Goal: Navigation & Orientation: Find specific page/section

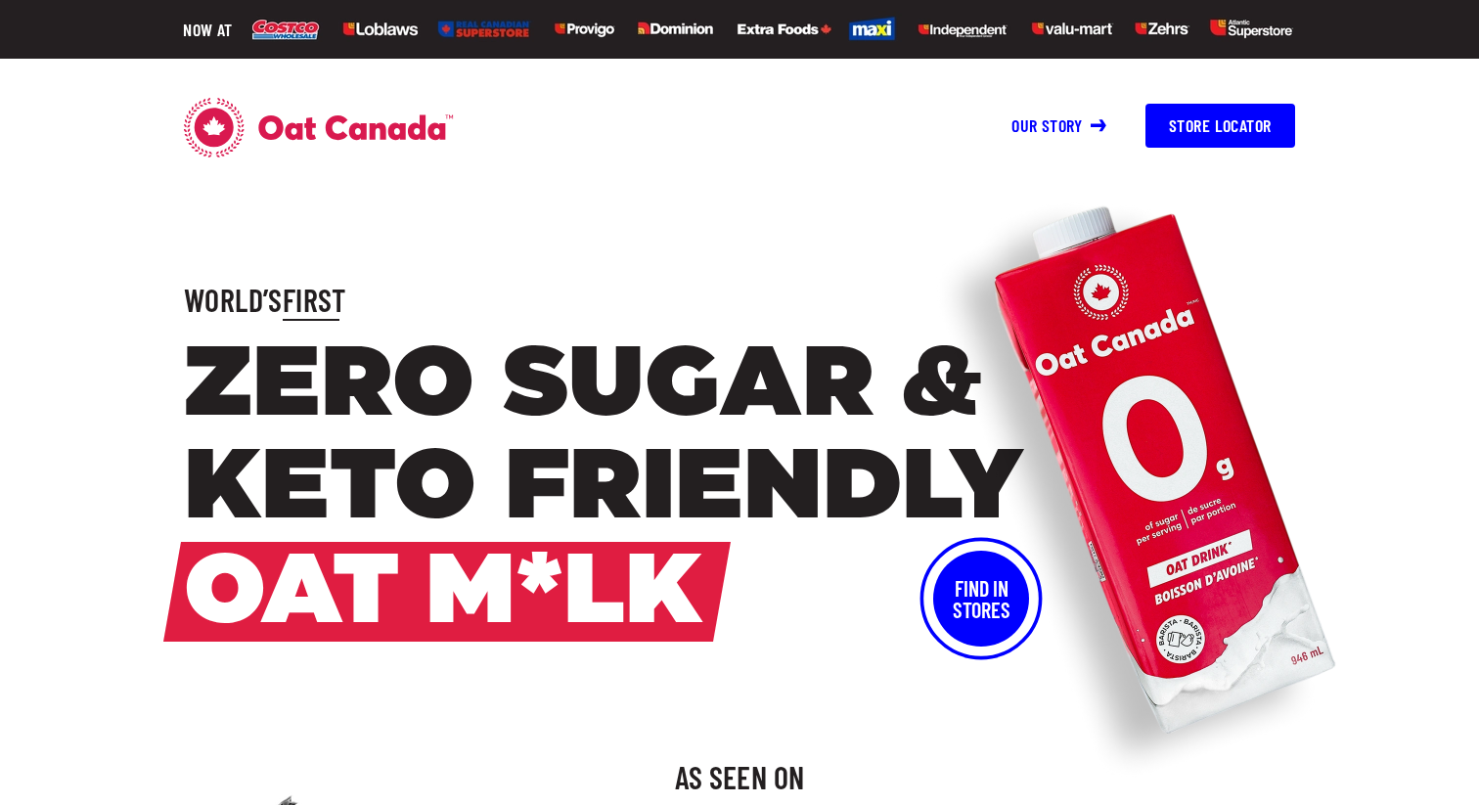
click at [1186, 116] on button "Store Locator" at bounding box center [1220, 126] width 150 height 44
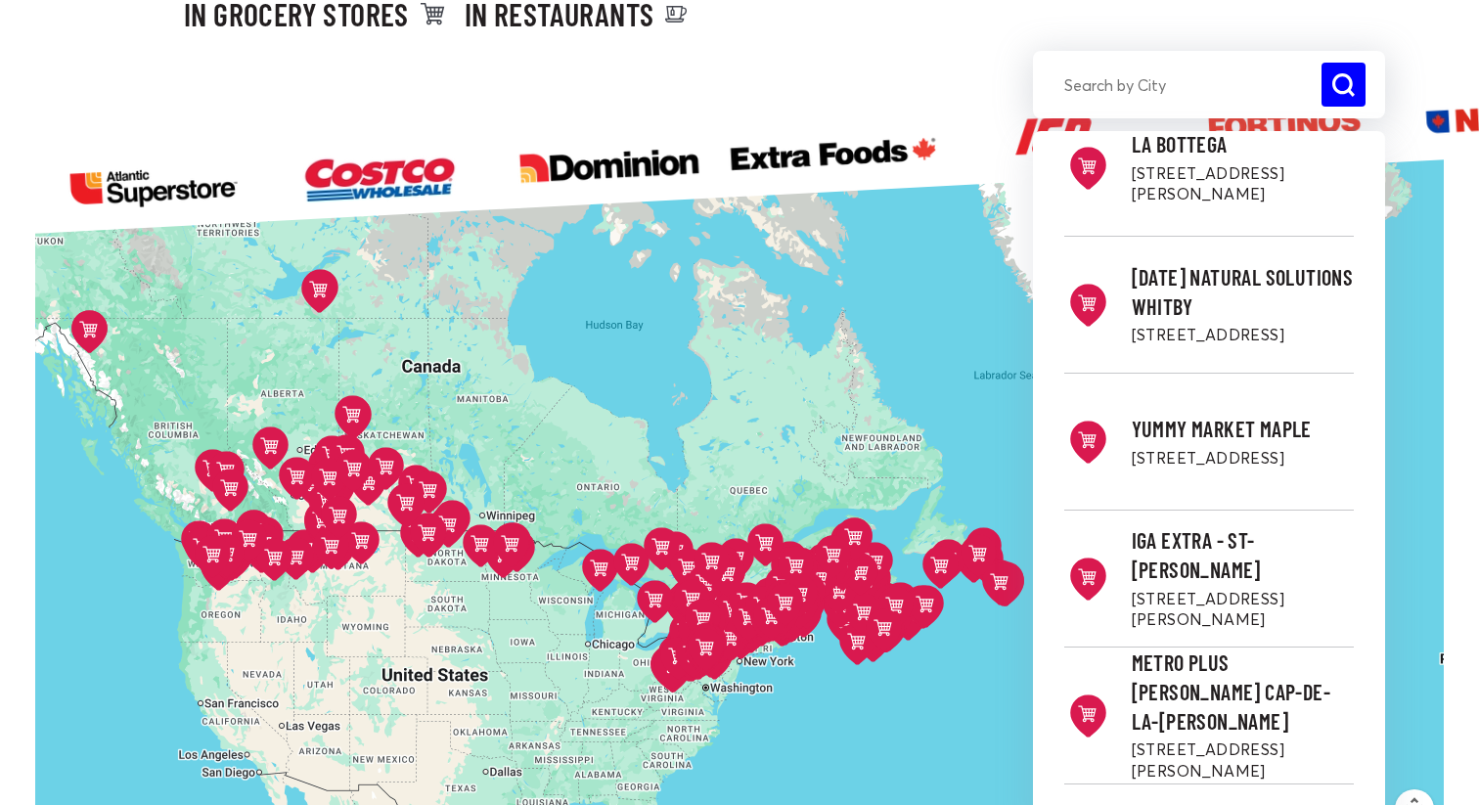
scroll to position [1272, 0]
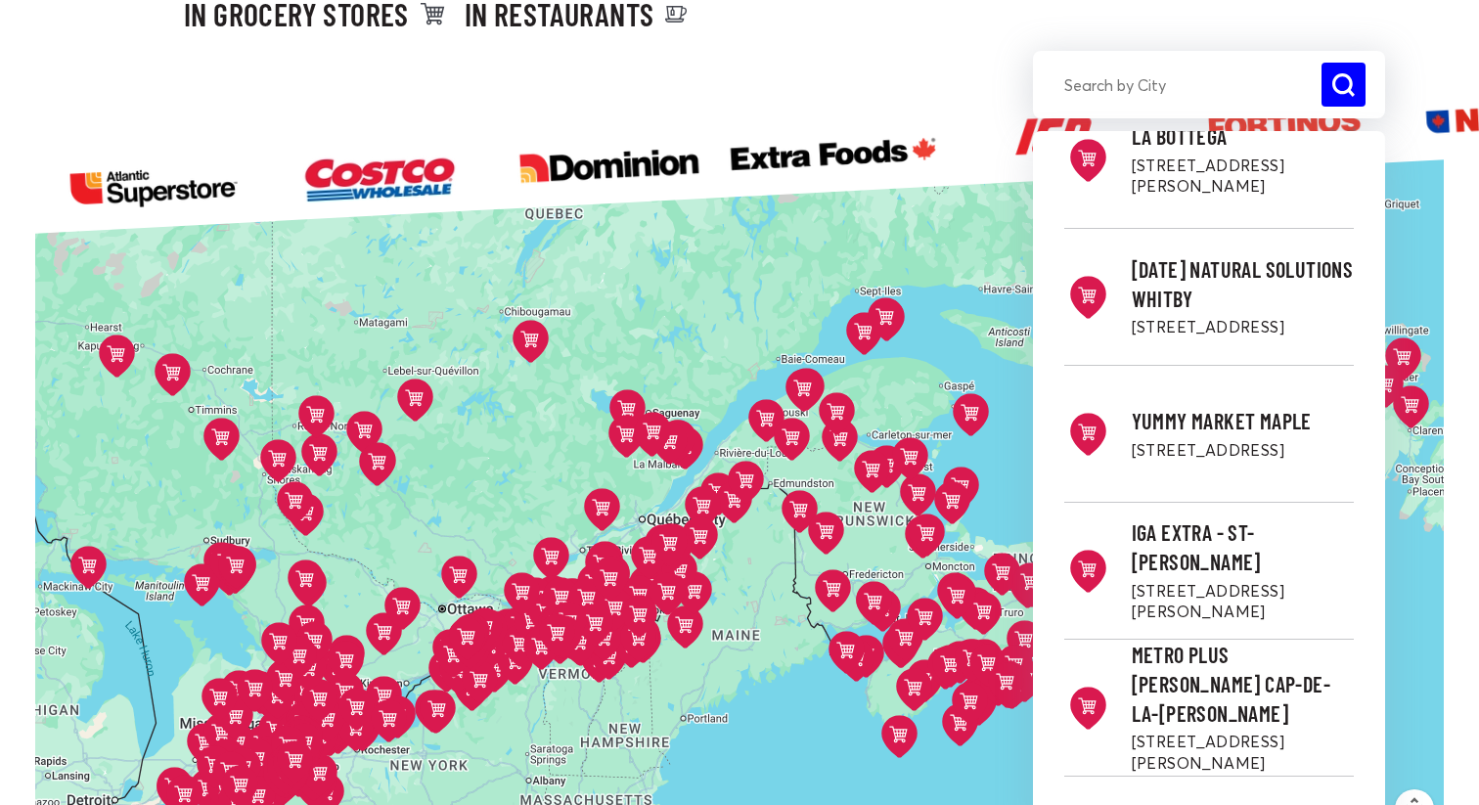
drag, startPoint x: 407, startPoint y: 634, endPoint x: 559, endPoint y: 548, distance: 175.2
click at [410, 579] on button at bounding box center [403, 610] width 60 height 63
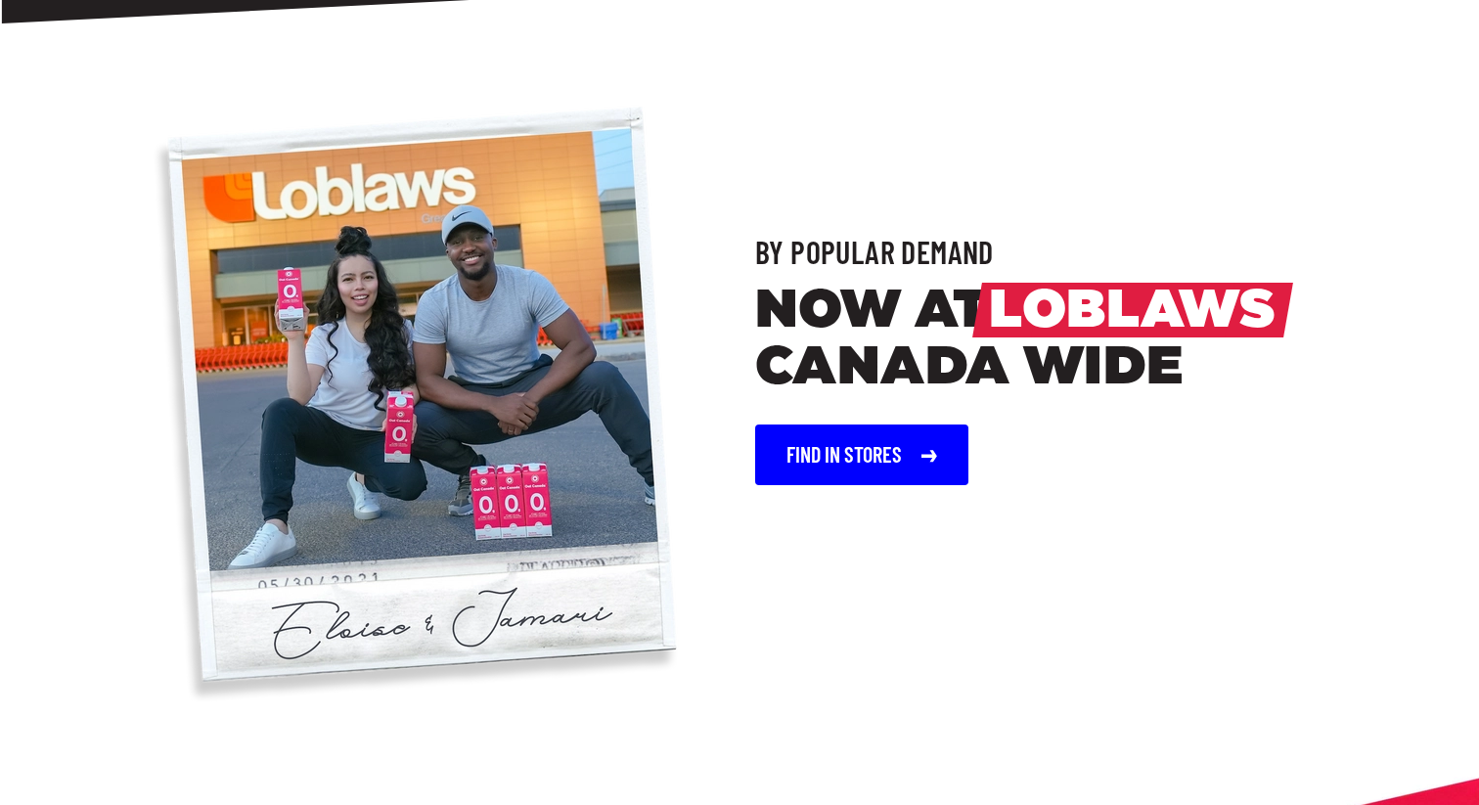
scroll to position [1625, 0]
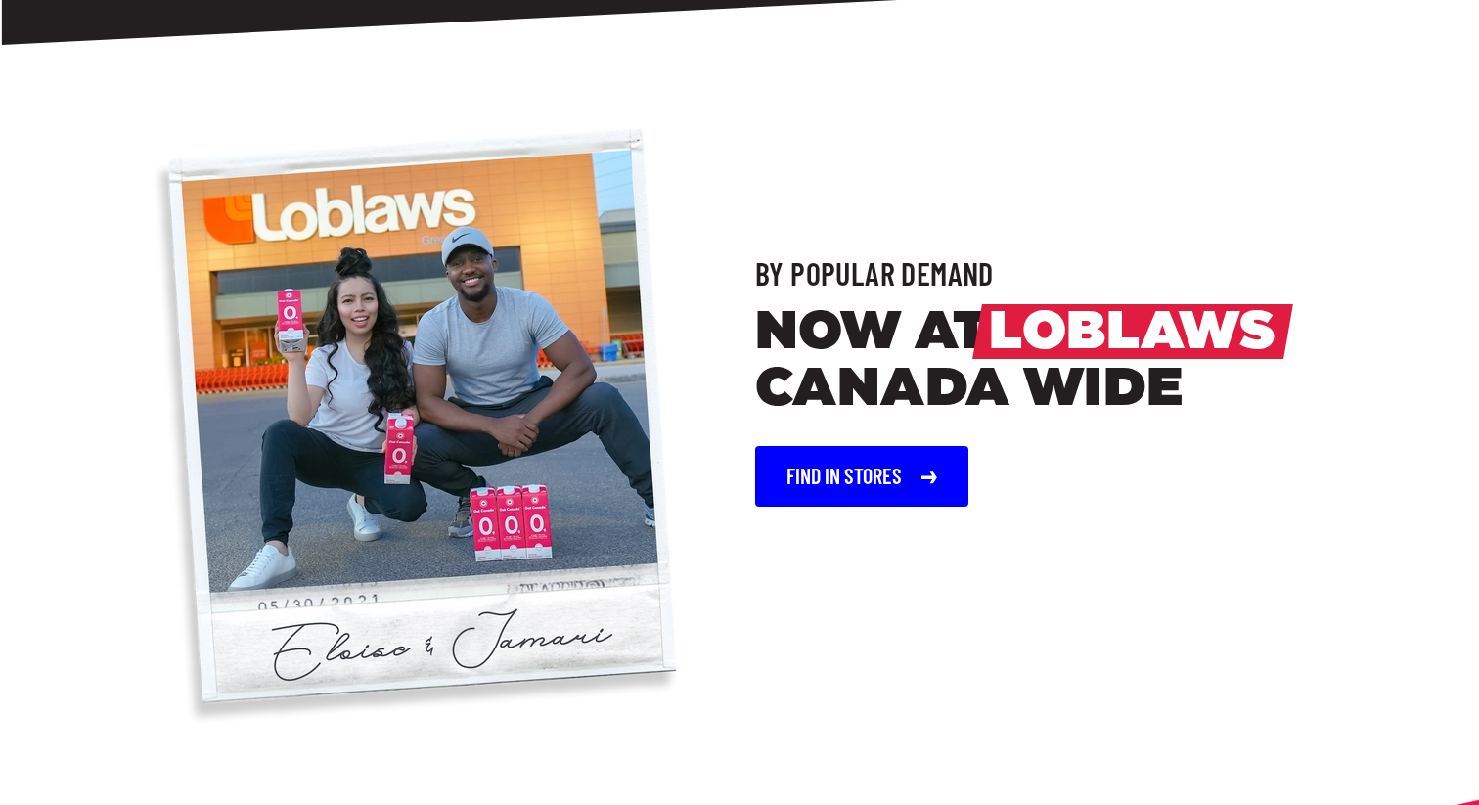
click at [446, 375] on img at bounding box center [410, 431] width 703 height 706
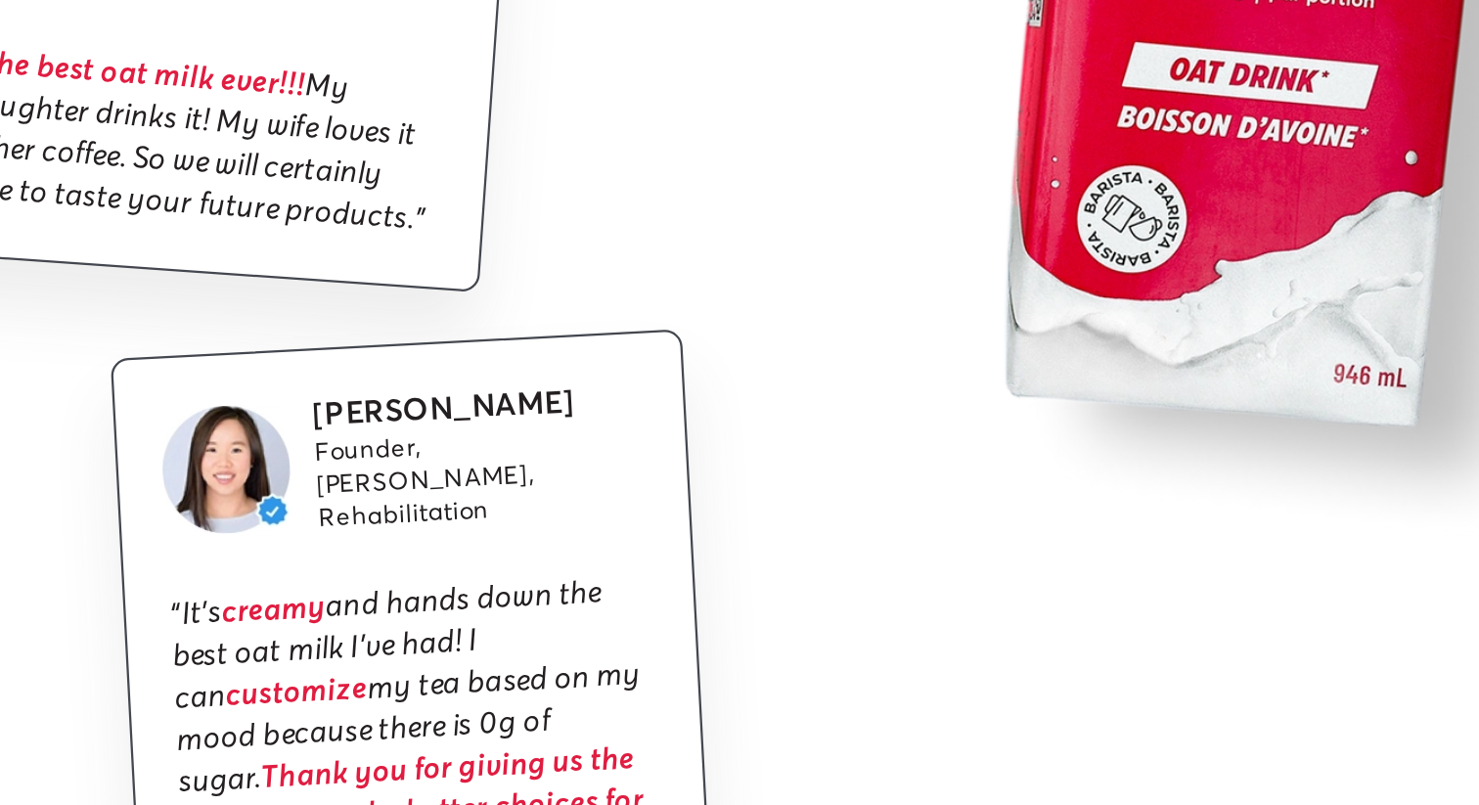
scroll to position [3815, 0]
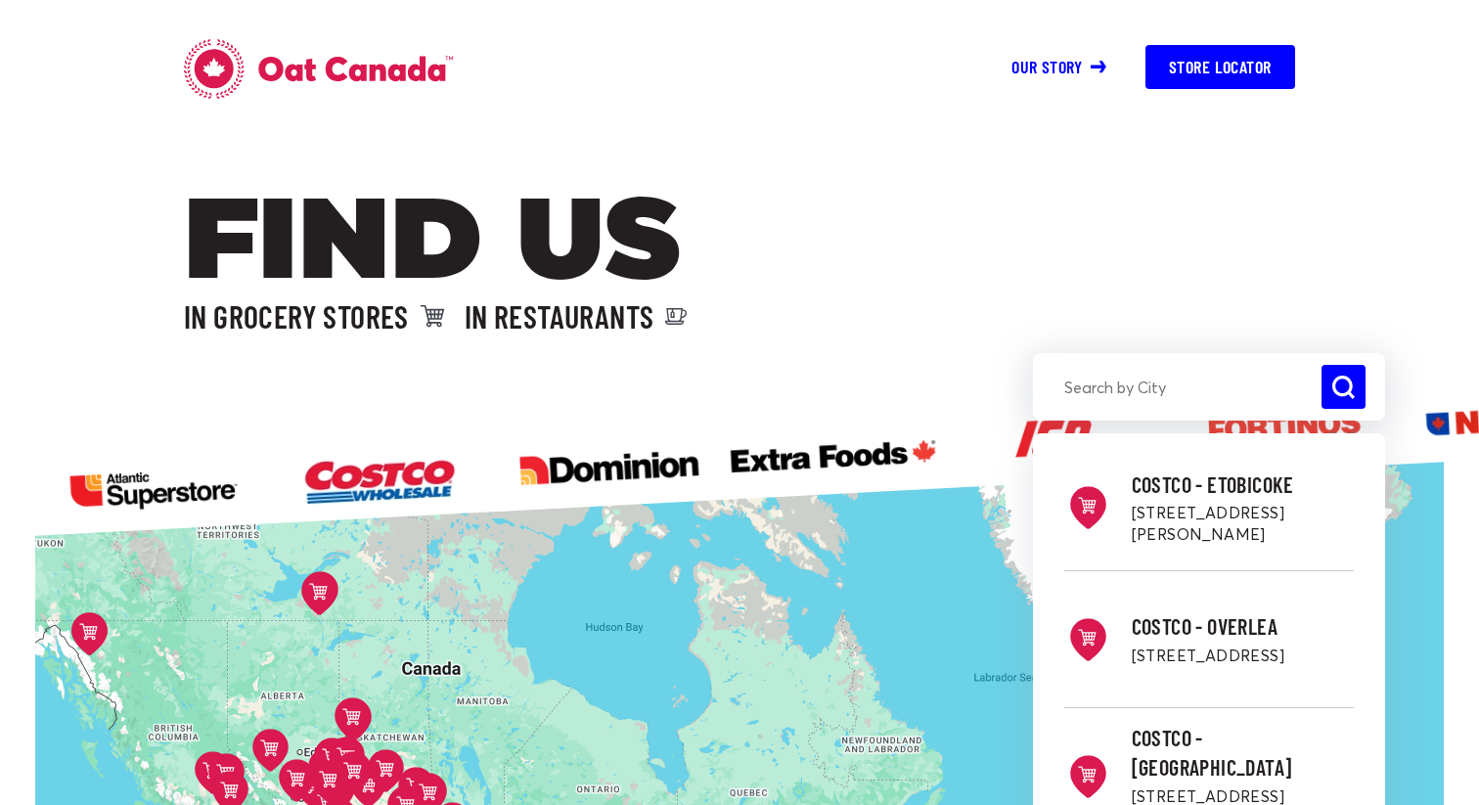
click at [1099, 392] on input "search" at bounding box center [1209, 387] width 352 height 44
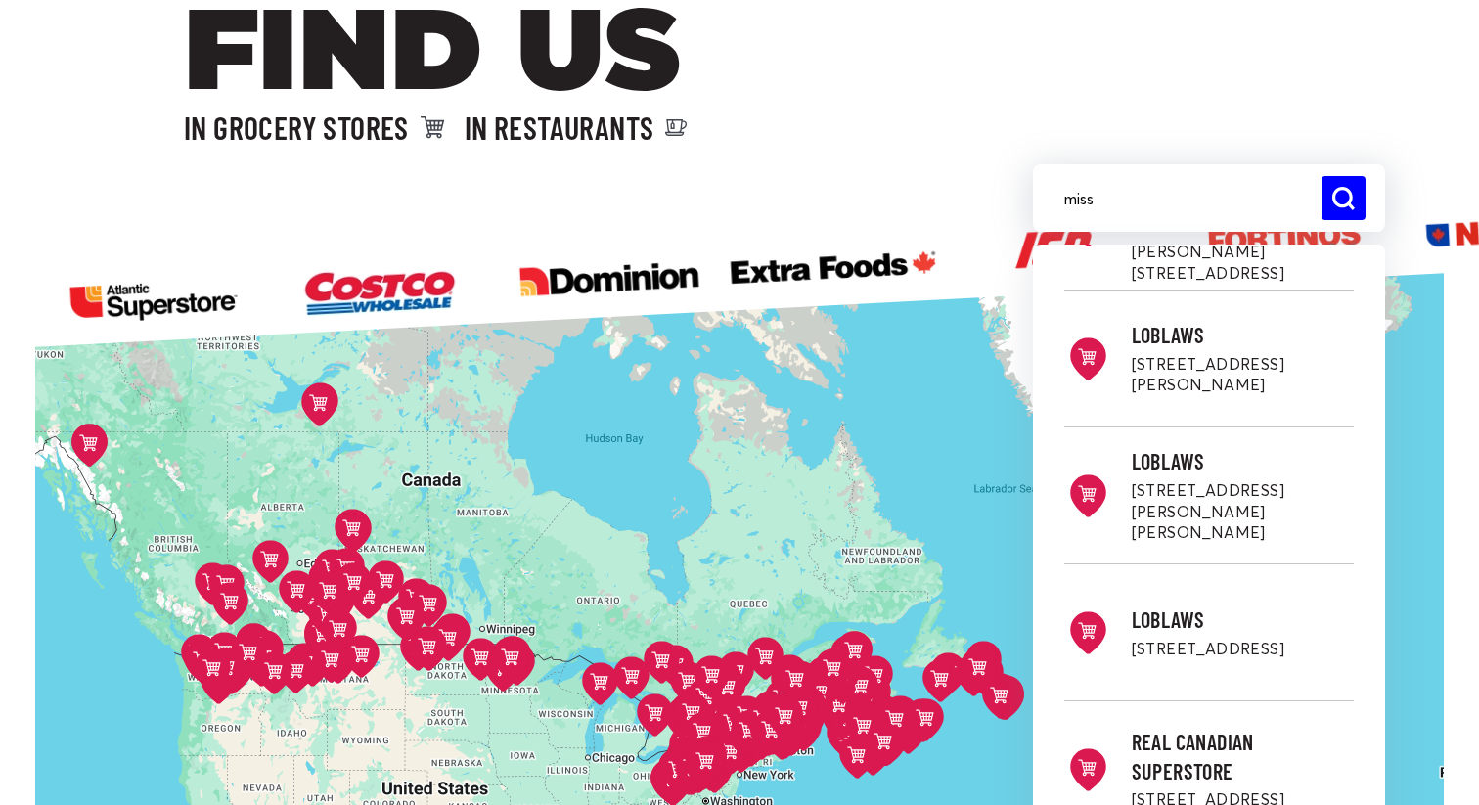
scroll to position [513, 0]
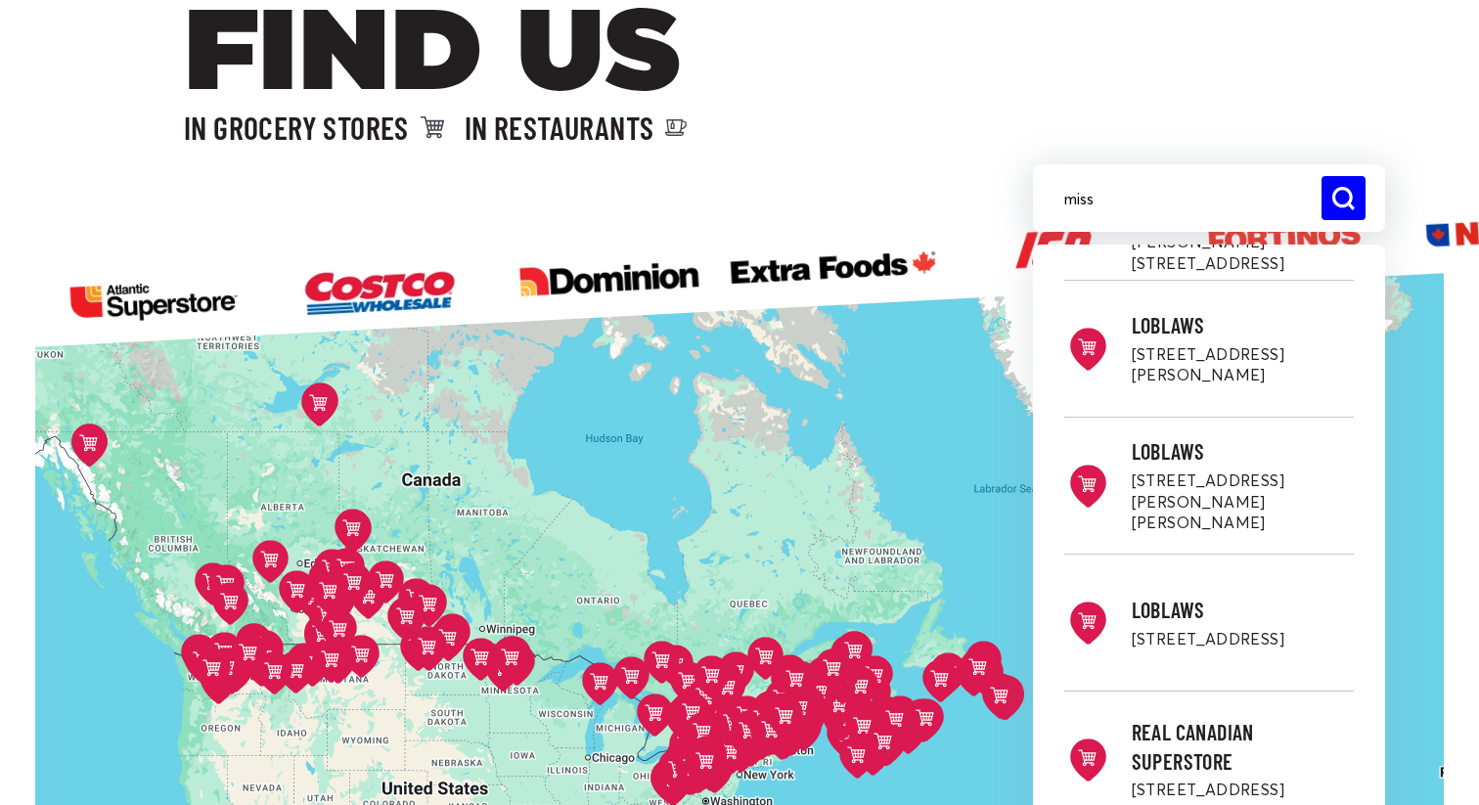
type input "miss"
